Goal: Task Accomplishment & Management: Manage account settings

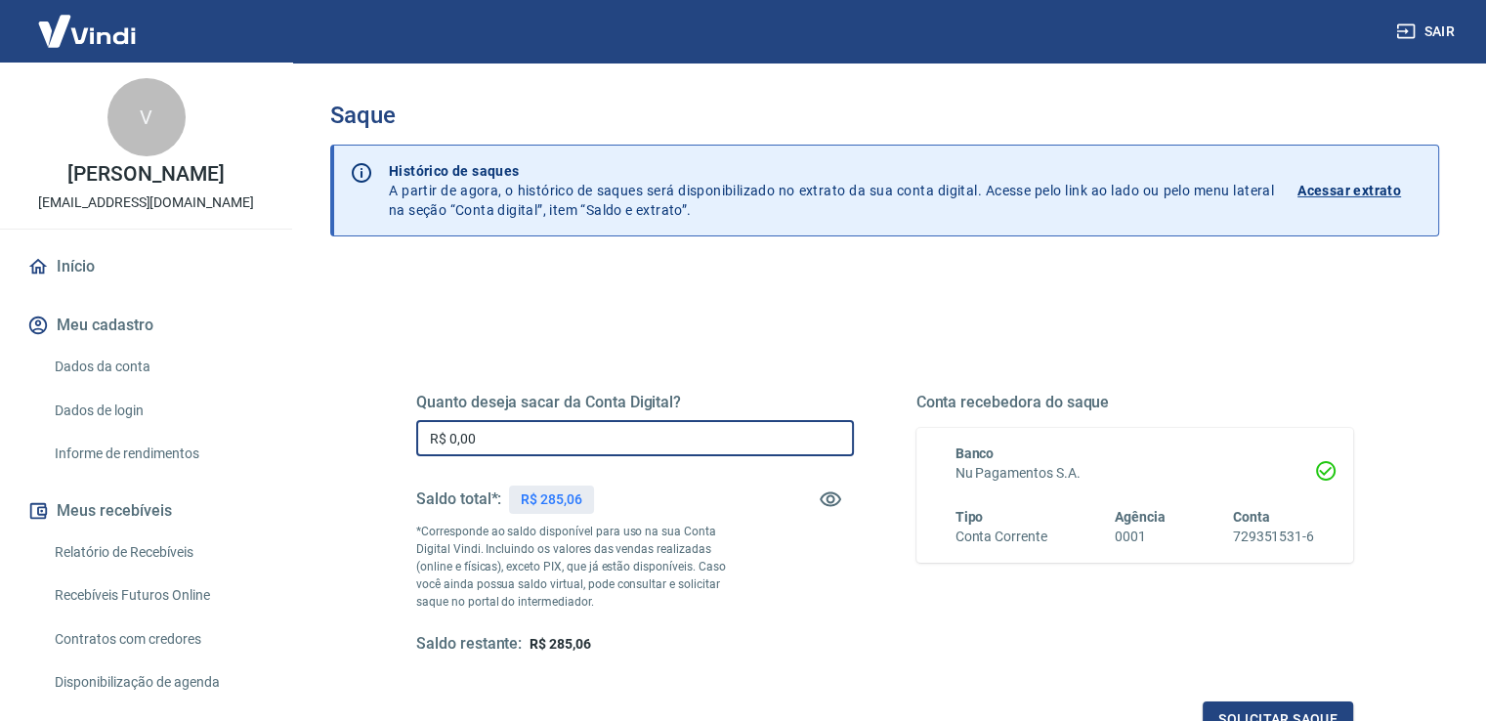
drag, startPoint x: 529, startPoint y: 445, endPoint x: 393, endPoint y: 447, distance: 135.9
click at [393, 447] on div "Quanto deseja sacar da Conta Digital? R$ 0,00 ​ Saldo total*: R$ 285,06 *Corres…" at bounding box center [885, 534] width 984 height 454
type input "R$ 285,06"
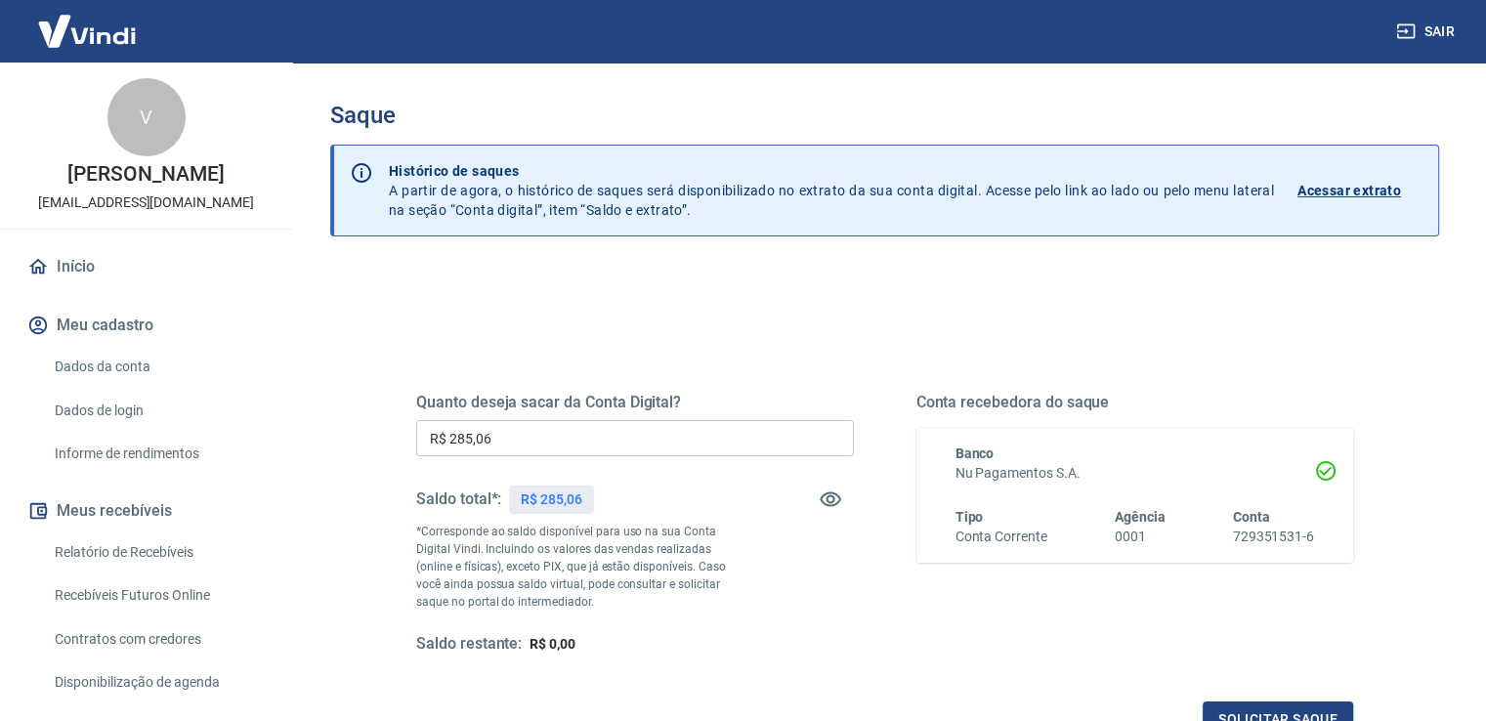
click at [393, 448] on div "Quanto deseja sacar da Conta Digital? R$ 285,06 ​ Saldo total*: R$ 285,06 *Corr…" at bounding box center [885, 534] width 984 height 454
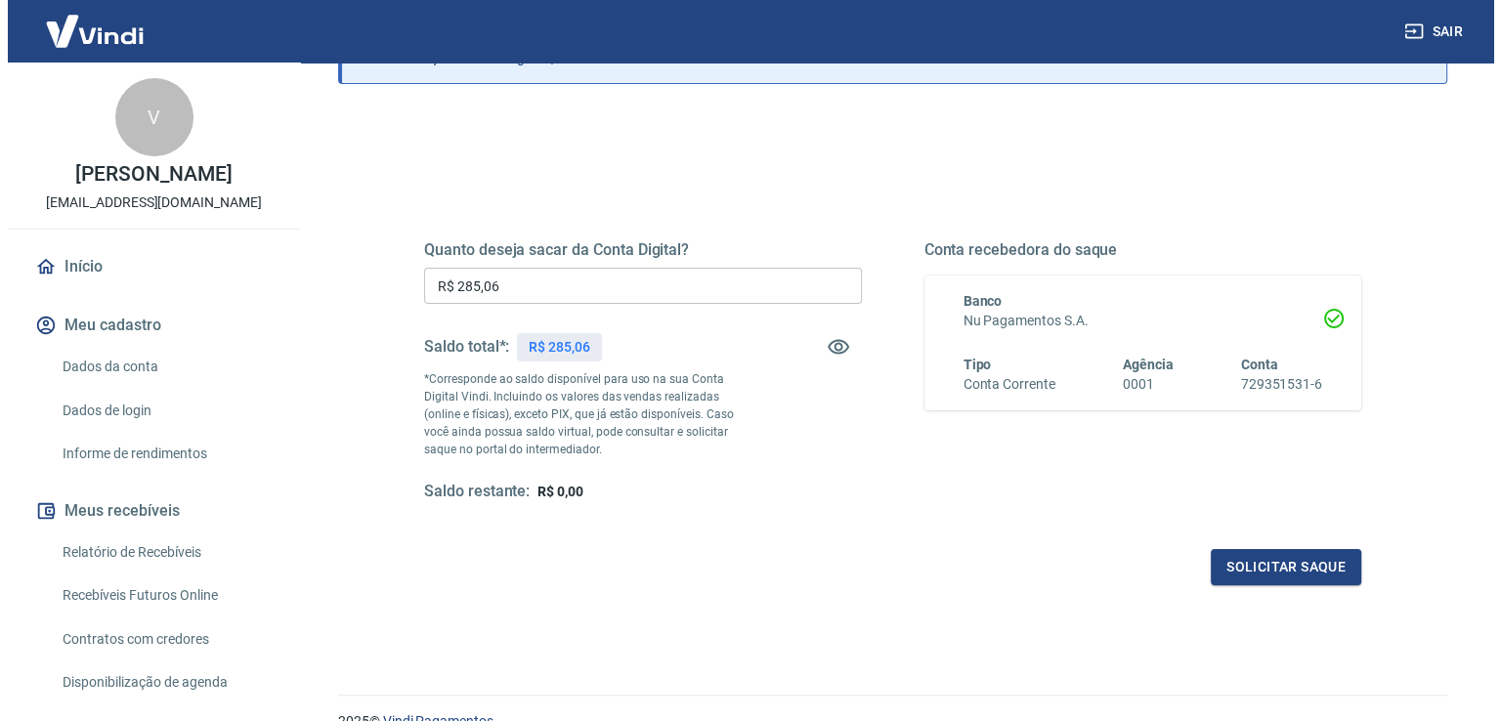
scroll to position [195, 0]
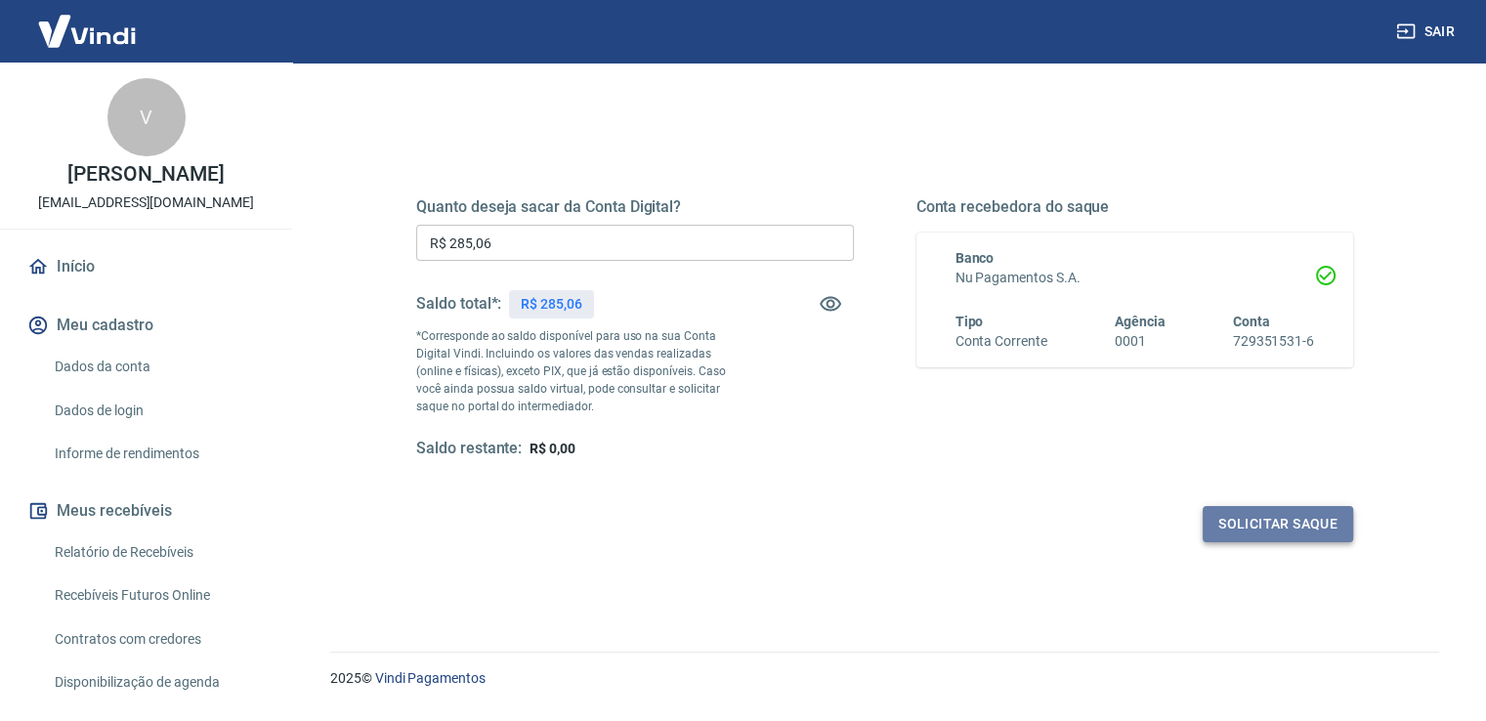
click at [1259, 524] on button "Solicitar saque" at bounding box center [1278, 524] width 151 height 36
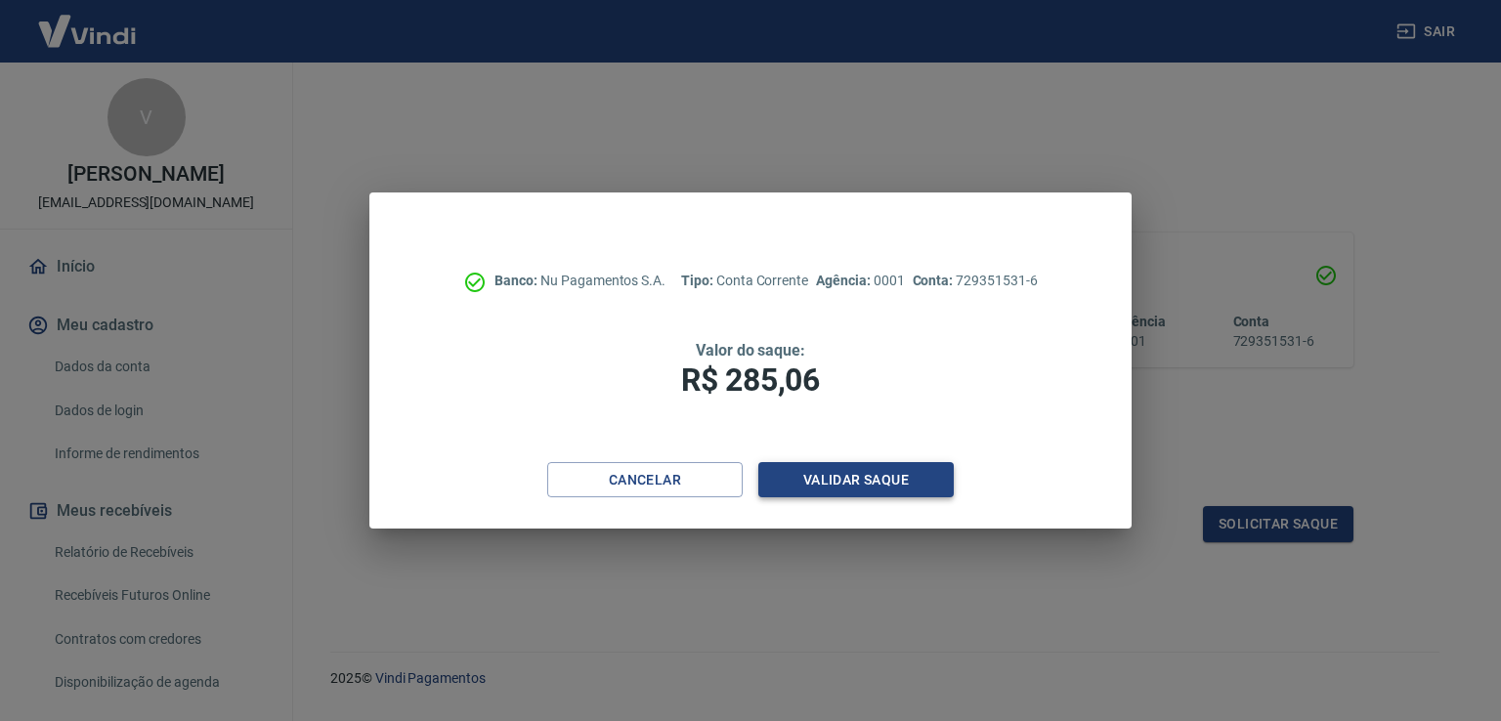
click at [840, 481] on button "Validar saque" at bounding box center [855, 480] width 195 height 36
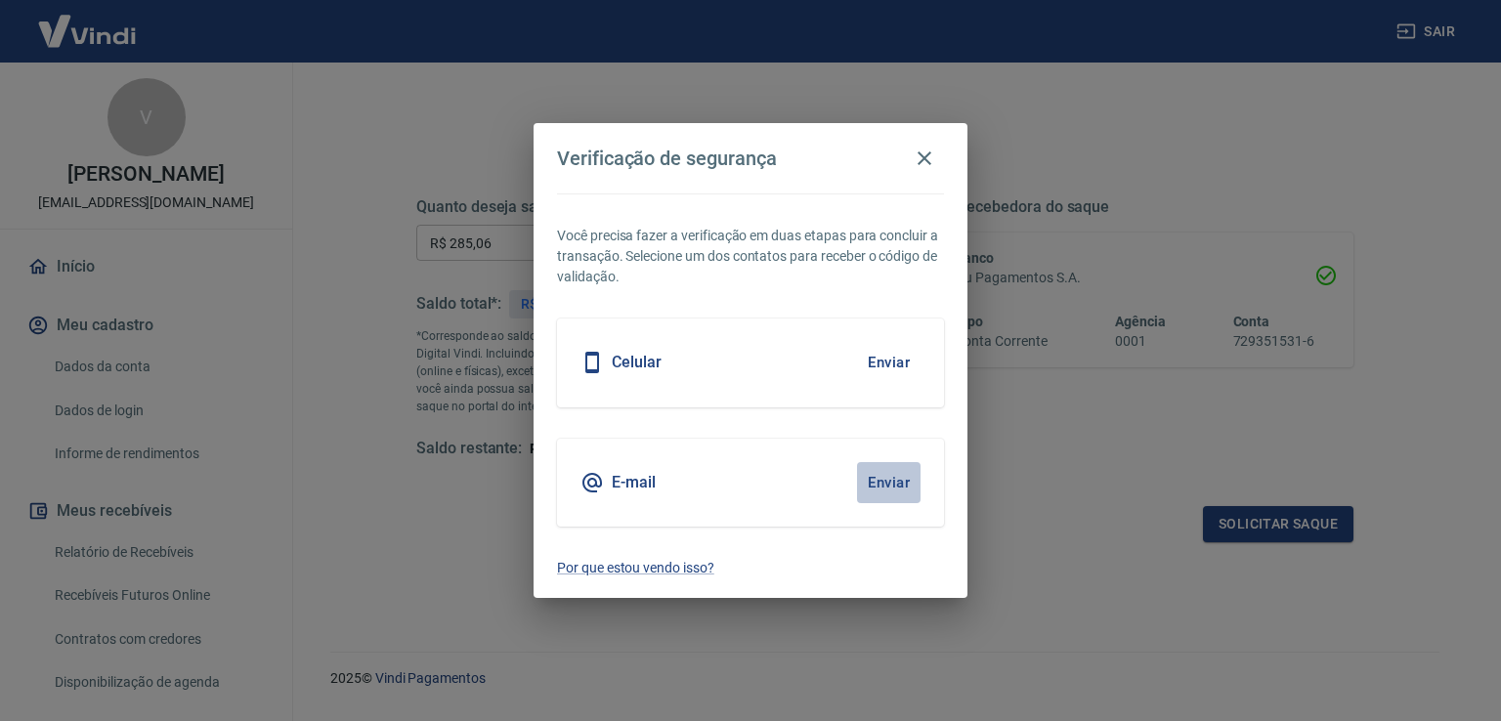
click at [883, 479] on button "Enviar" at bounding box center [889, 482] width 64 height 41
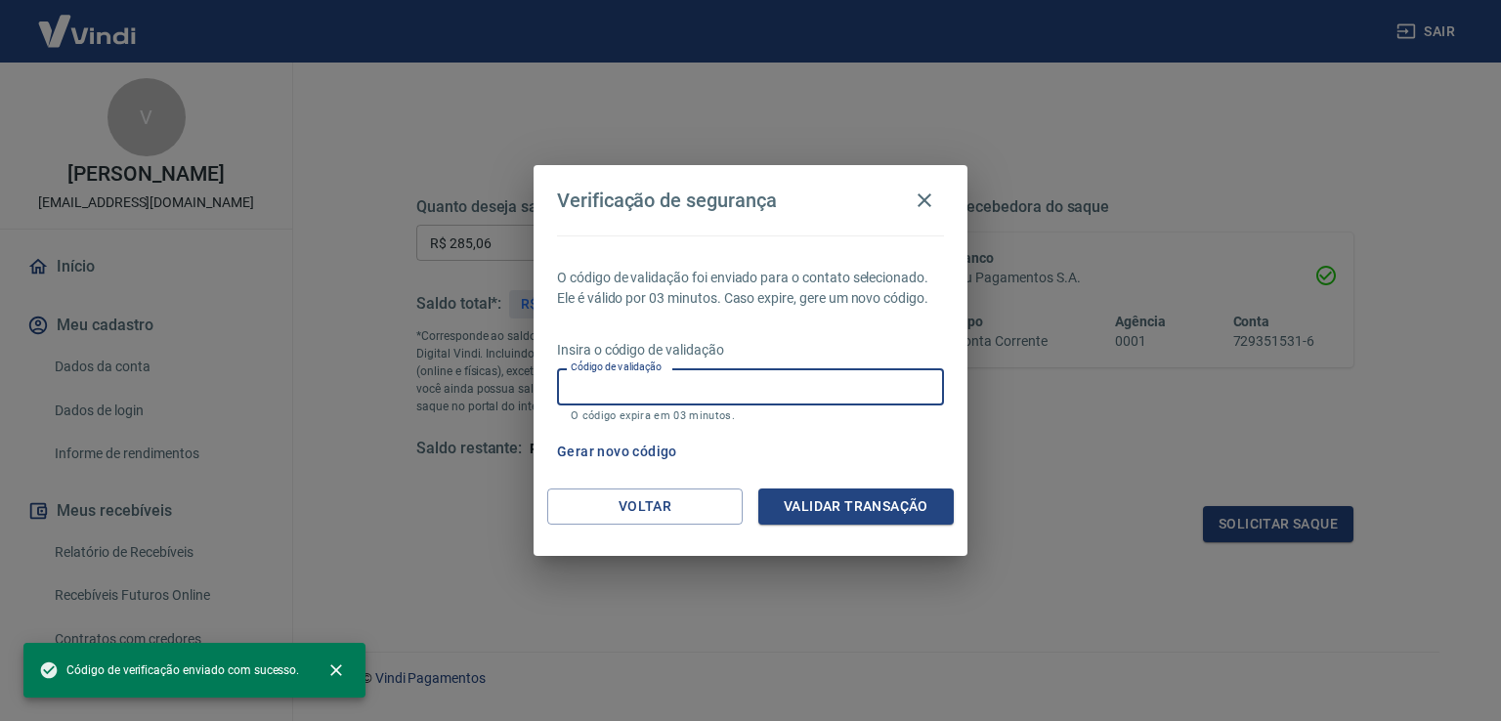
click at [658, 388] on input "Código de validação" at bounding box center [750, 386] width 387 height 36
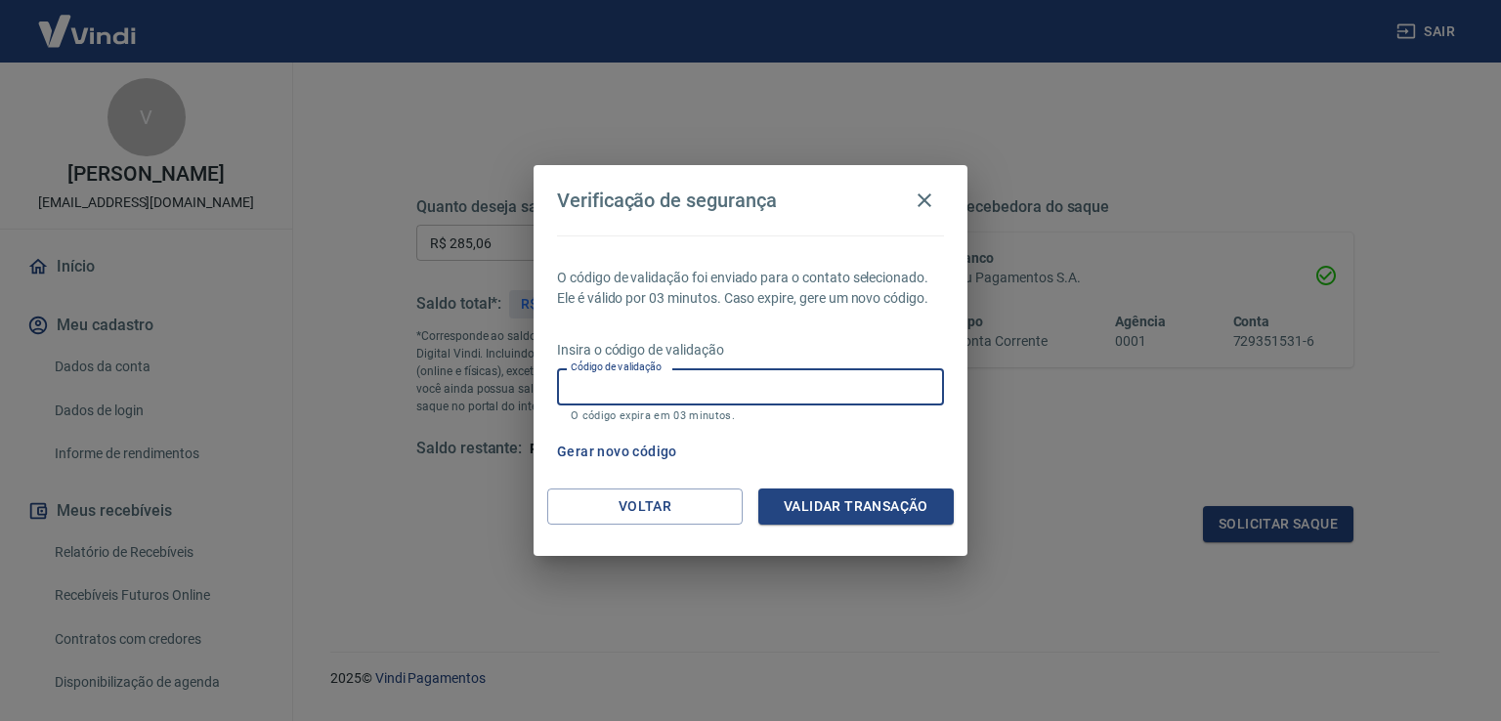
paste input "609525"
type input "609525"
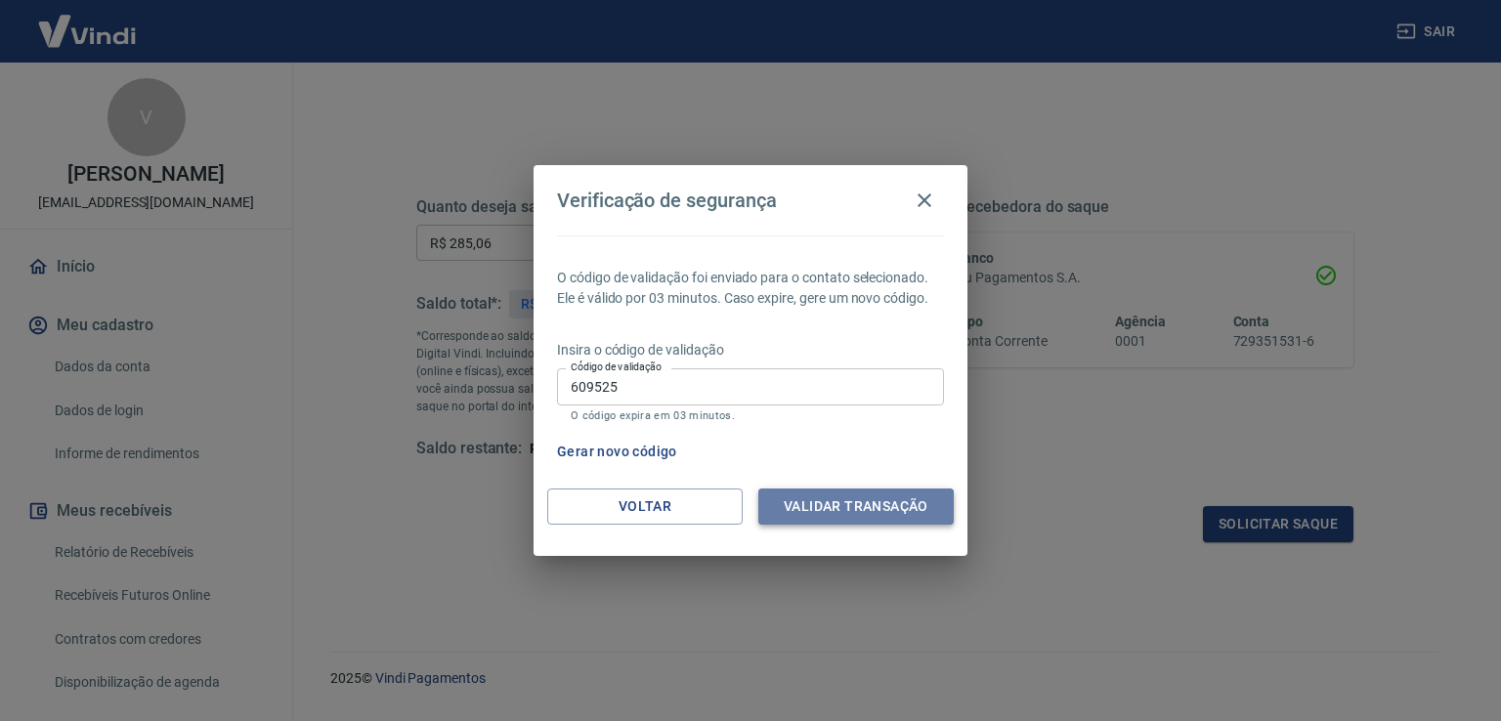
click at [842, 505] on button "Validar transação" at bounding box center [855, 507] width 195 height 36
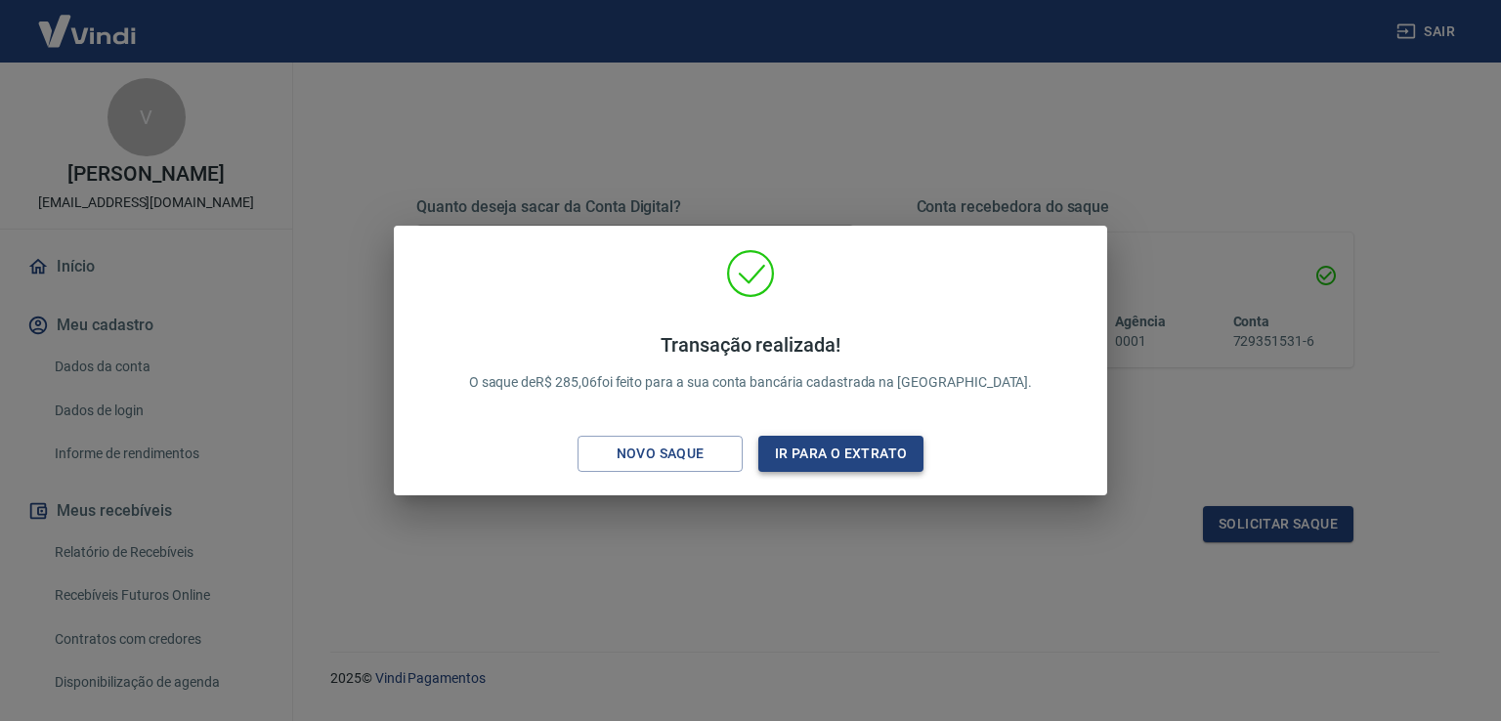
click at [805, 457] on button "Ir para o extrato" at bounding box center [840, 454] width 165 height 36
